Goal: Task Accomplishment & Management: Complete application form

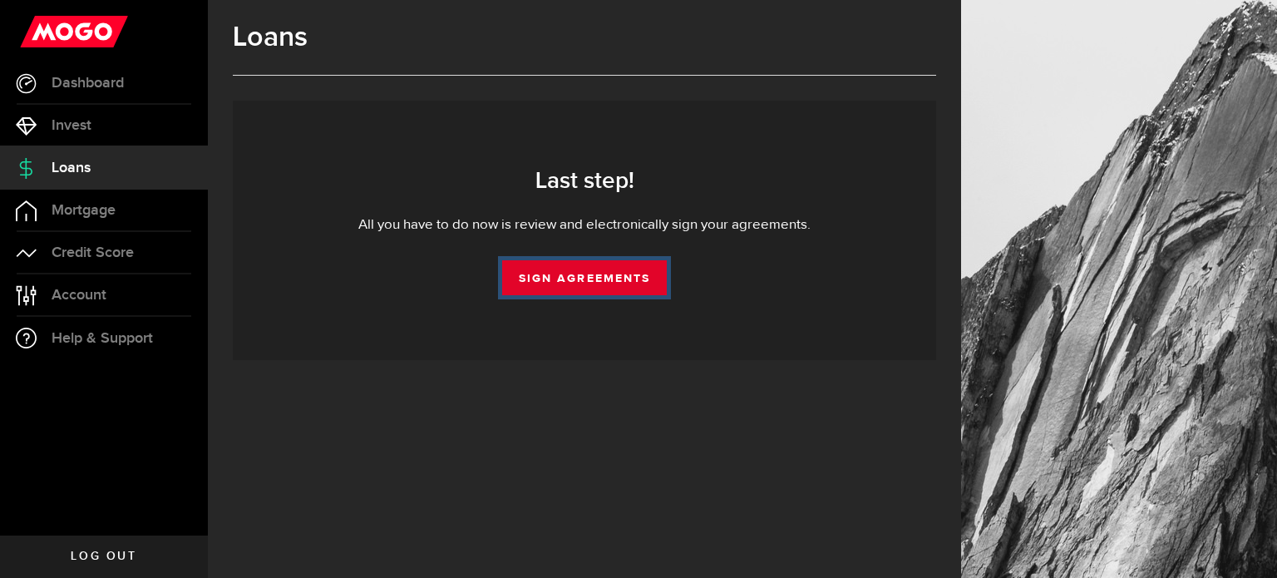
click at [585, 266] on link "Sign Agreements" at bounding box center [584, 277] width 165 height 35
click at [546, 282] on link "Sign Agreements" at bounding box center [584, 277] width 165 height 35
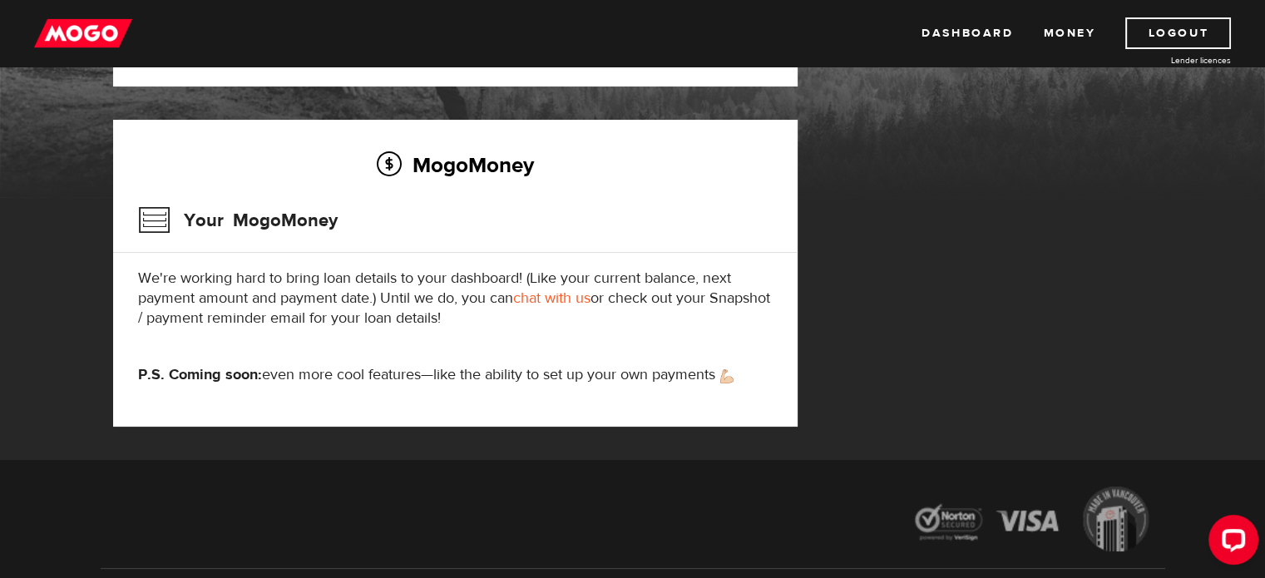
scroll to position [249, 0]
